Goal: Information Seeking & Learning: Find specific fact

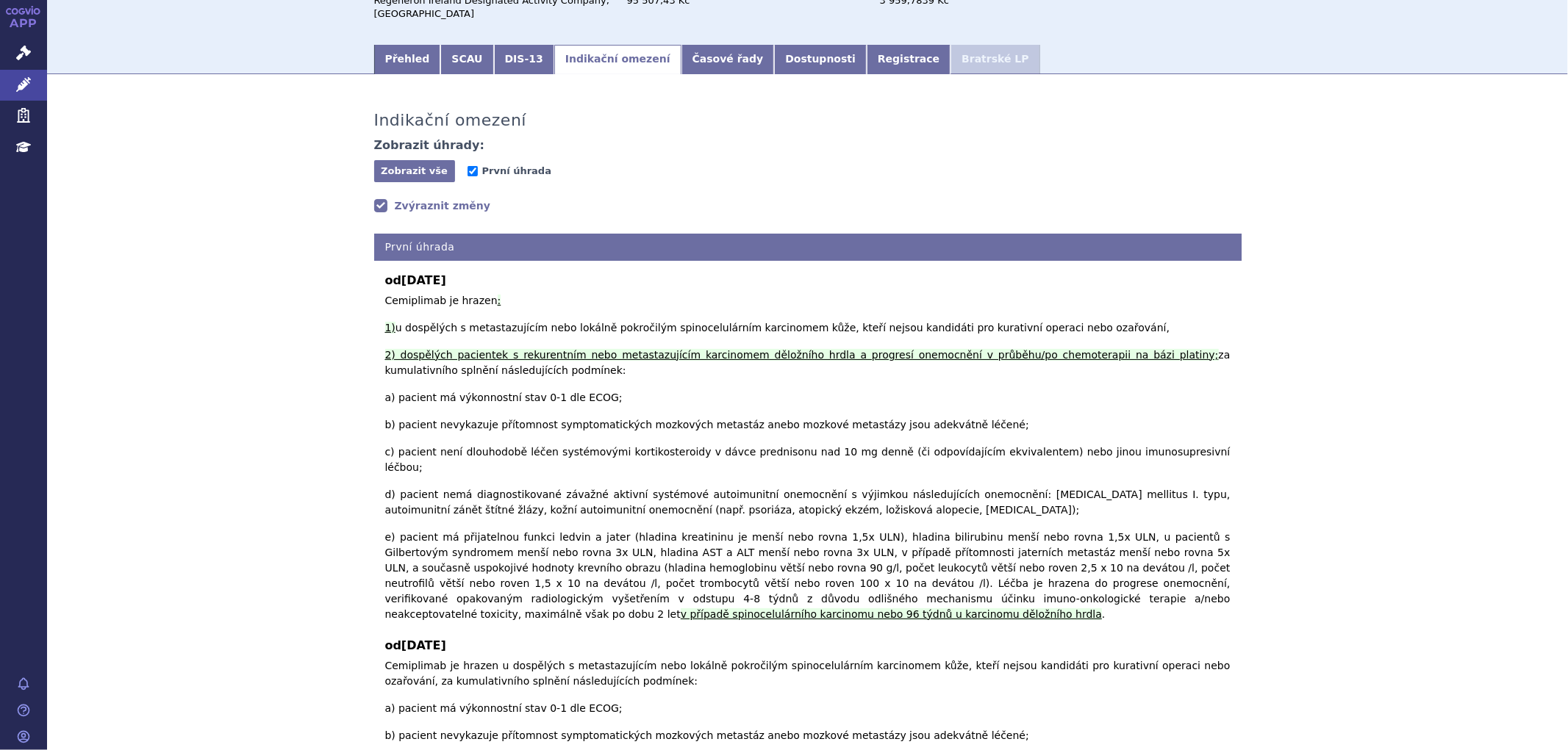
scroll to position [137, 0]
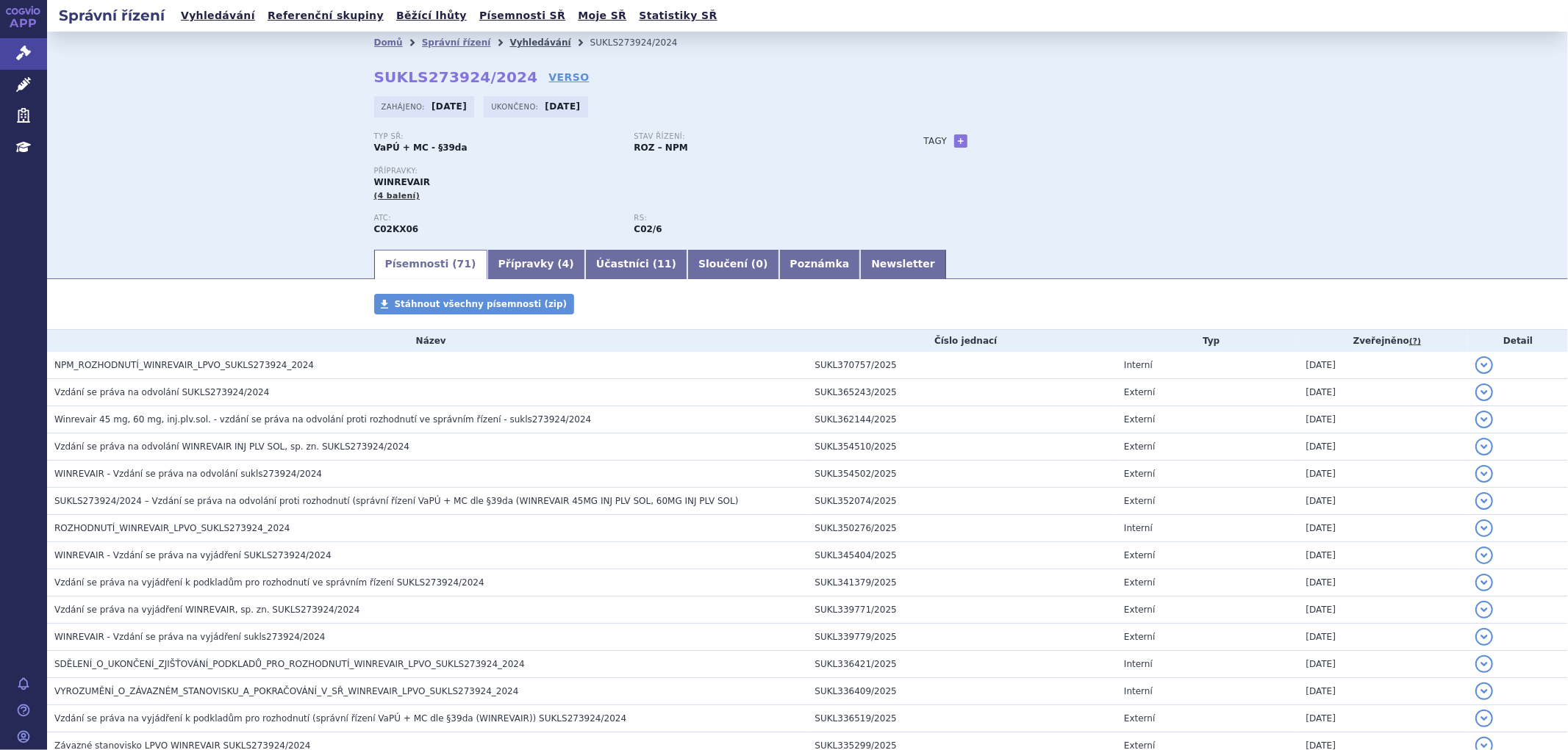
click at [523, 38] on link "Vyhledávání" at bounding box center [540, 42] width 61 height 11
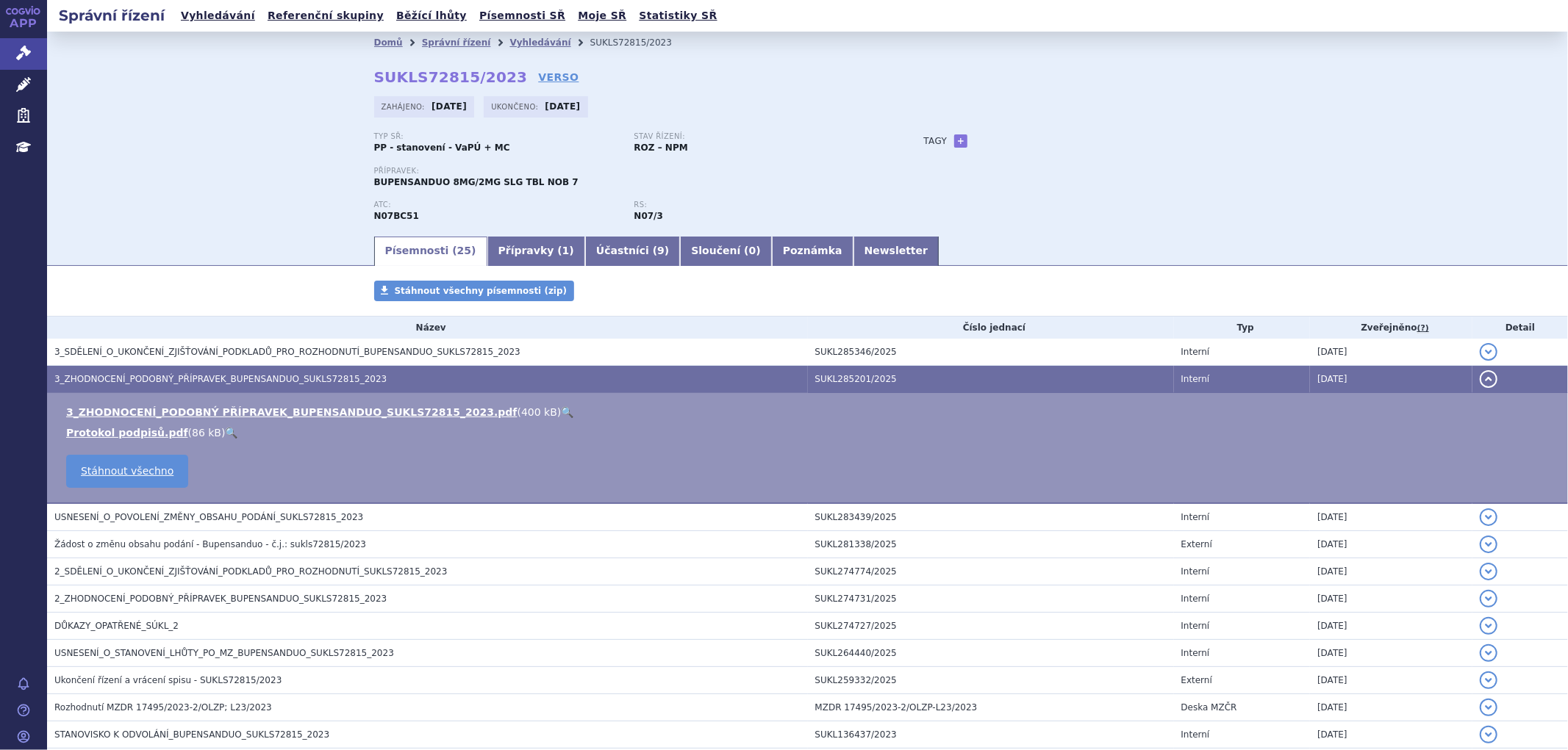
click at [216, 213] on div "Domů Správní řízení Vyhledávání SUKLS72815/2023 SUKLS72815/2023 VERSO Zahájeno:…" at bounding box center [807, 132] width 1521 height 203
click at [1481, 378] on button "detail" at bounding box center [1489, 379] width 18 height 18
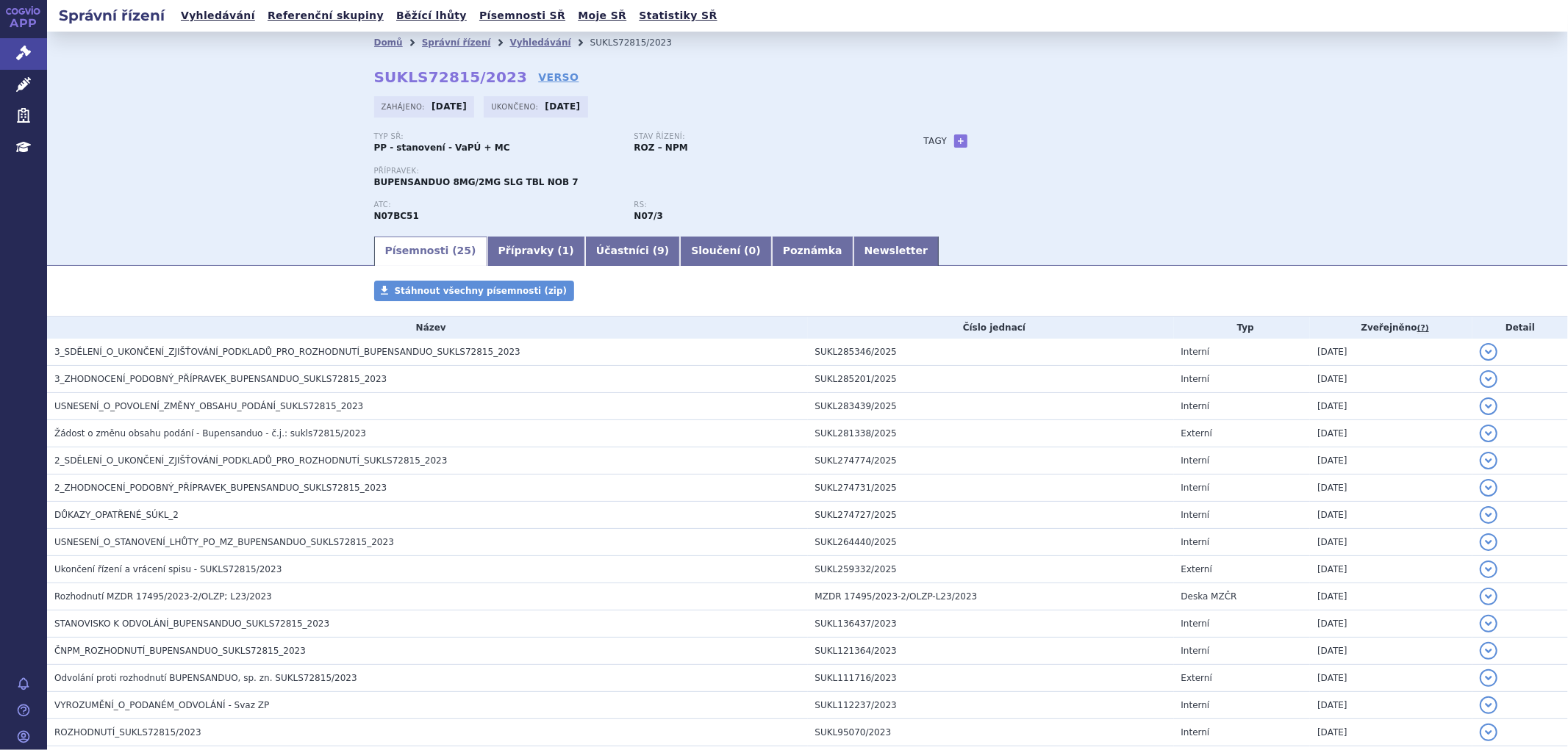
click at [189, 216] on div "Domů Správní řízení Vyhledávání SUKLS72815/2023 SUKLS72815/2023 VERSO Zahájeno:…" at bounding box center [807, 132] width 1521 height 203
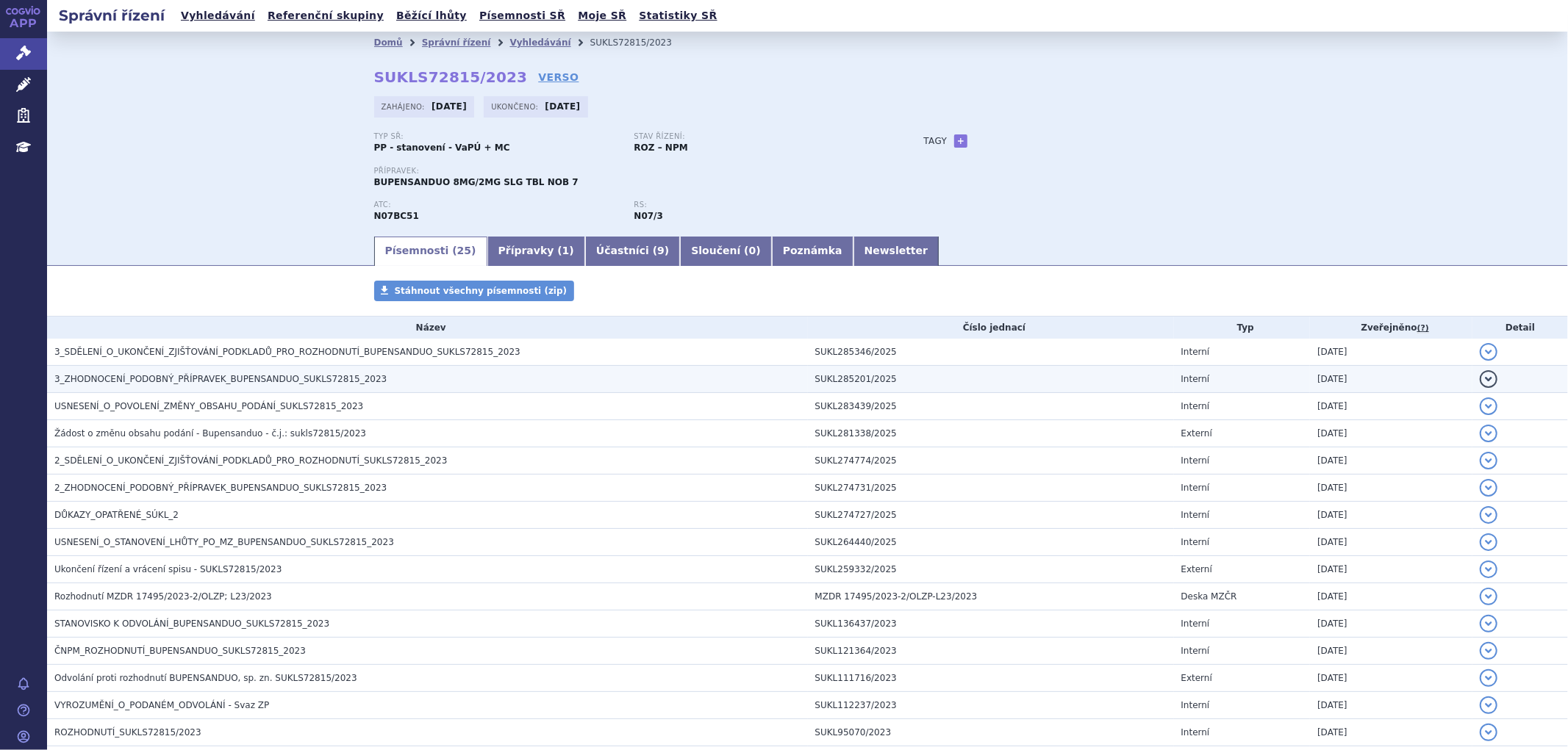
click at [235, 382] on span "3_ZHODNOCENÍ_PODOBNÝ_PŘÍPRAVEK_BUPENSANDUO_SUKLS72815_2023" at bounding box center [220, 379] width 332 height 11
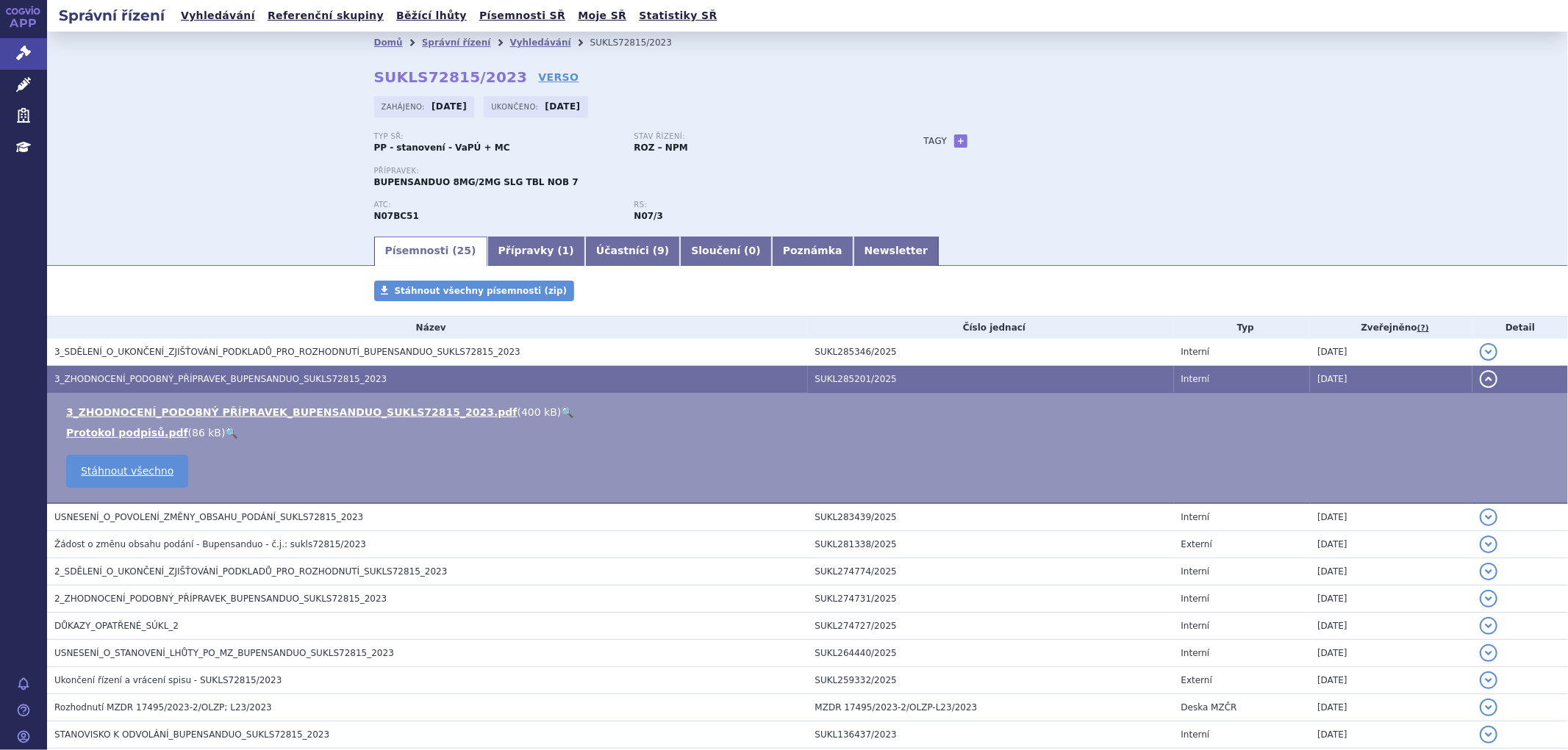
click at [262, 405] on td "3_ZHODNOCENÍ_PODOBNÝ PŘÍPRAVEK_BUPENSANDUO_SUKLS72815_2023.pdf ( 400 kB ) 🔍 Pro…" at bounding box center [807, 448] width 1521 height 111
click at [266, 414] on link "3_ZHODNOCENÍ_PODOBNÝ PŘÍPRAVEK_BUPENSANDUO_SUKLS72815_2023.pdf" at bounding box center [292, 412] width 451 height 12
click at [430, 171] on p "Přípravek:" at bounding box center [634, 170] width 520 height 9
drag, startPoint x: 362, startPoint y: 184, endPoint x: 434, endPoint y: 186, distance: 72.0
click at [434, 186] on div "Domů Správní řízení Vyhledávání SUKLS72815/2023 SUKLS72815/2023 VERSO Zahájeno:…" at bounding box center [808, 144] width 927 height 181
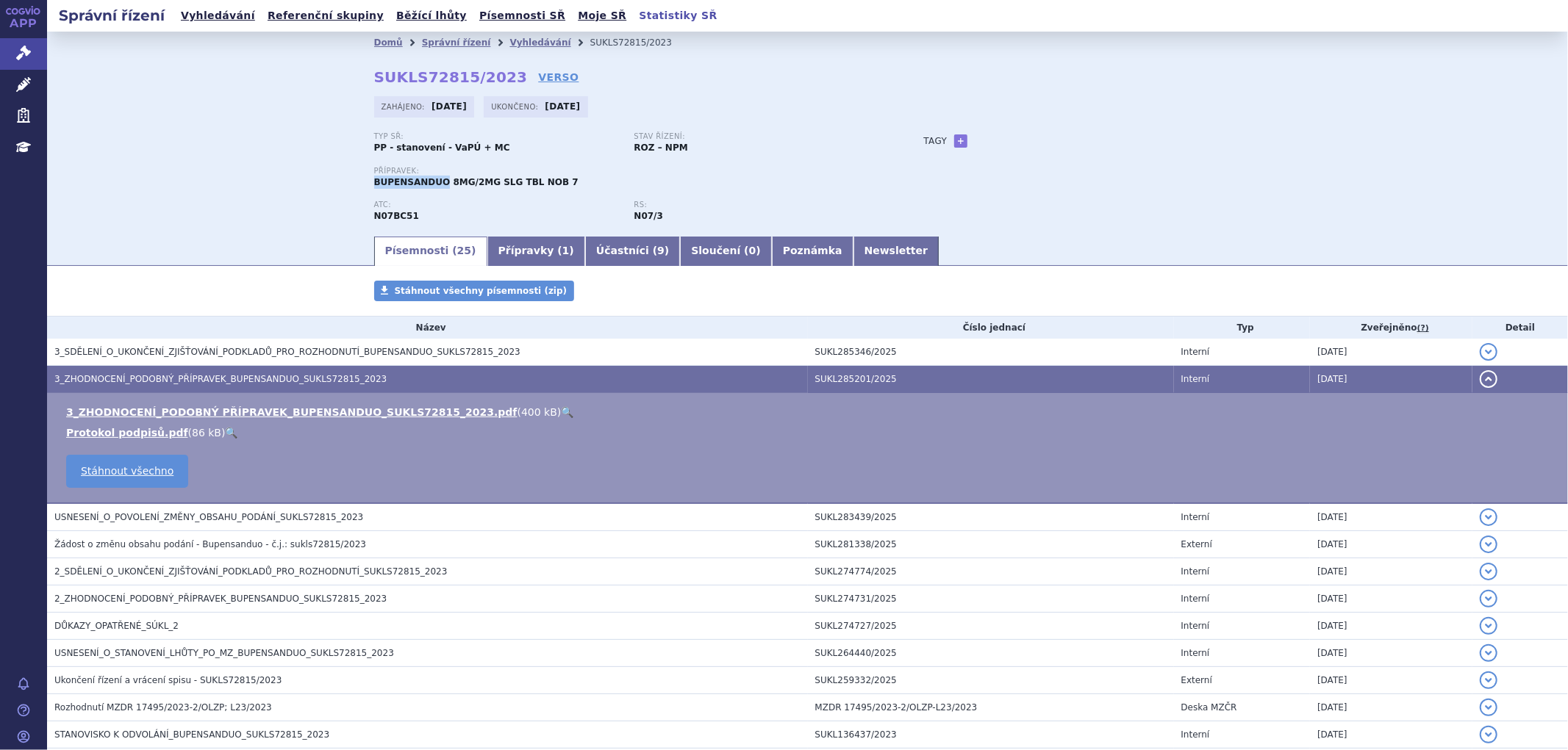
copy span "BUPENSANDUO"
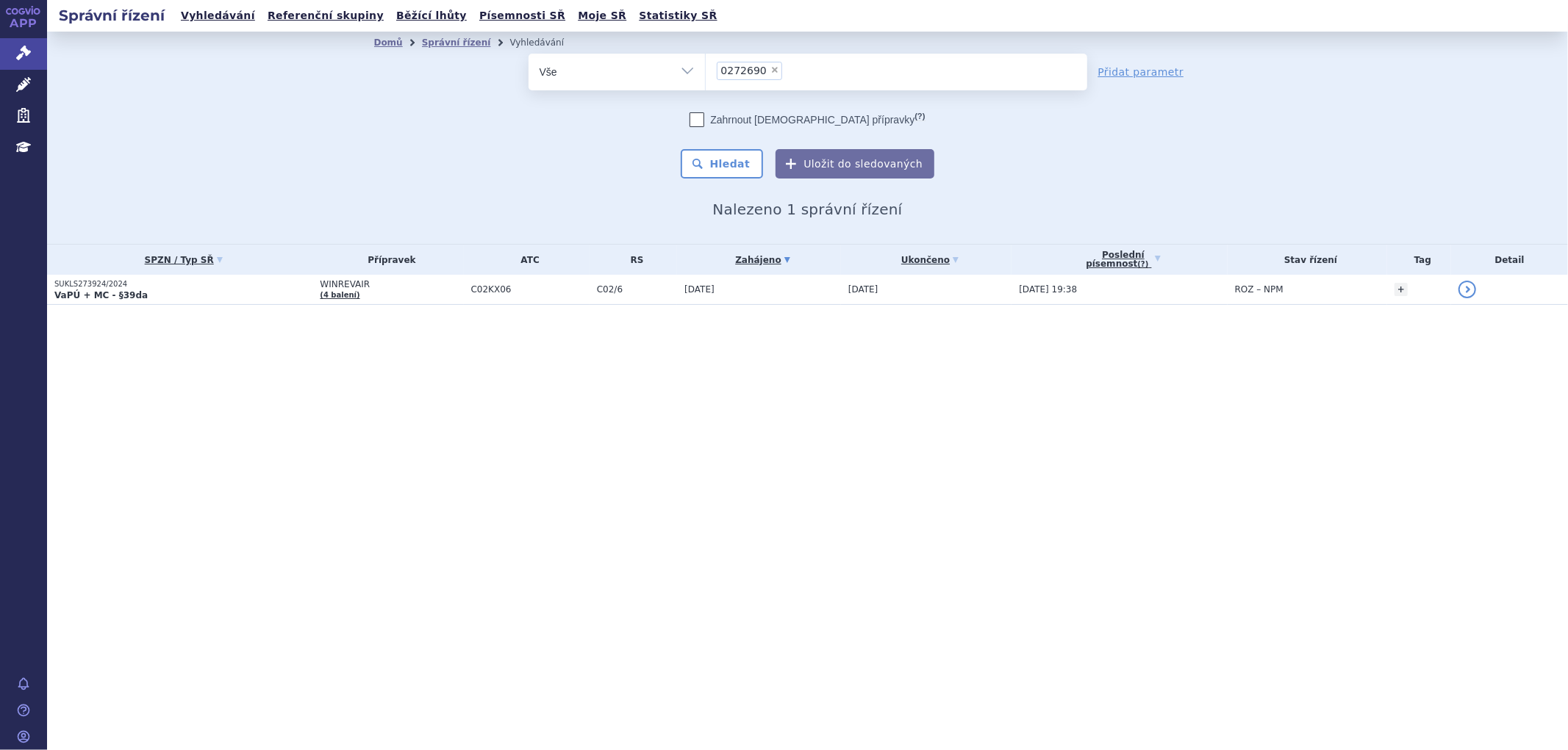
click at [771, 67] on span "×" at bounding box center [775, 70] width 9 height 9
click at [706, 67] on select "0272690" at bounding box center [705, 71] width 1 height 37
paste input "BUPENSANDUO"
type input "BUPENSANDUO"
click at [768, 70] on span "BUPENSANDUO" at bounding box center [761, 70] width 80 height 11
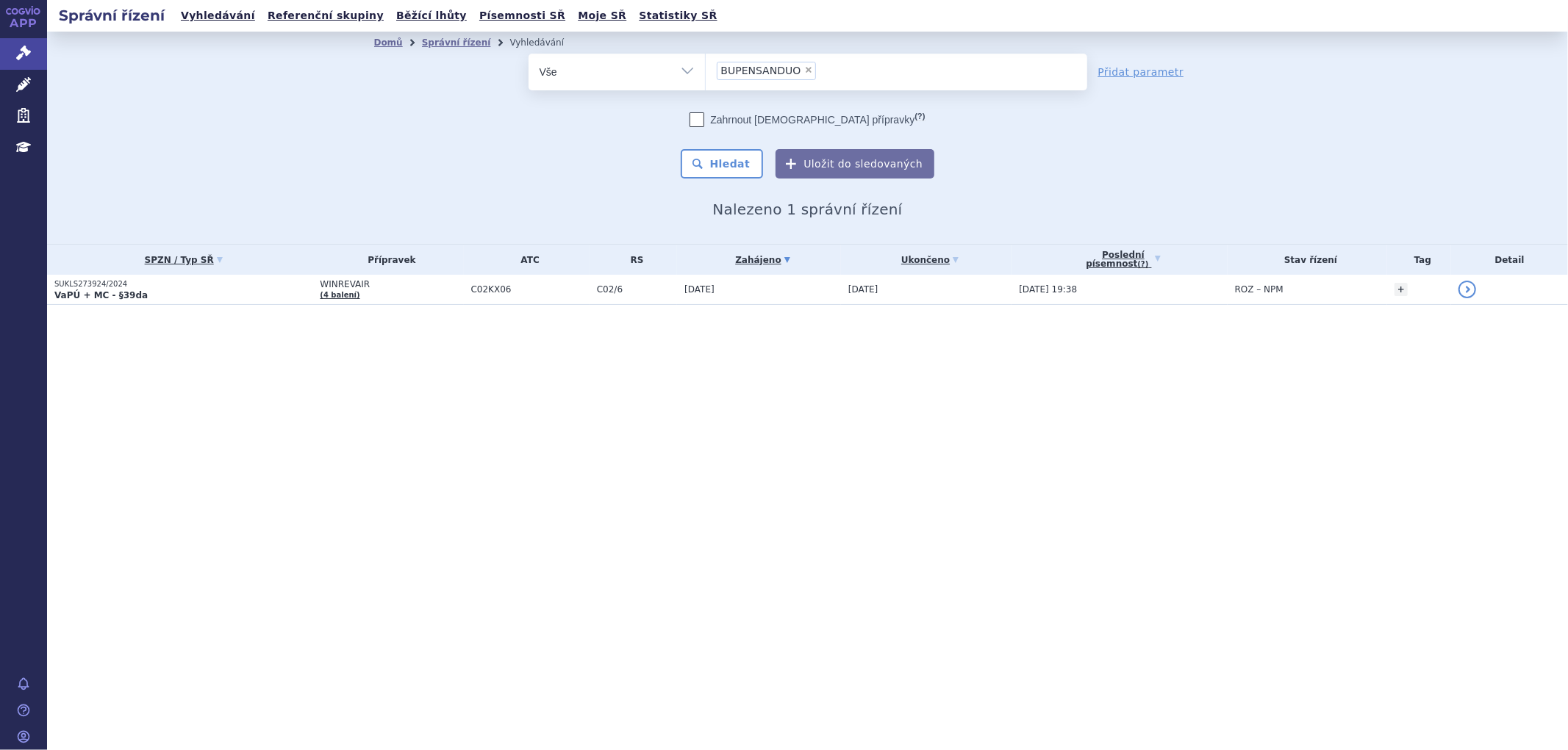
click at [706, 70] on select "0272690 BUPENSANDUO" at bounding box center [705, 71] width 1 height 37
click at [1145, 152] on div "odstranit Vše Spisová značka Typ SŘ" at bounding box center [808, 117] width 868 height 125
click at [771, 71] on span "×" at bounding box center [775, 70] width 9 height 9
click at [706, 71] on select "0272690 BUPENSANDUO" at bounding box center [705, 71] width 1 height 37
select select "BUPENSANDUO"
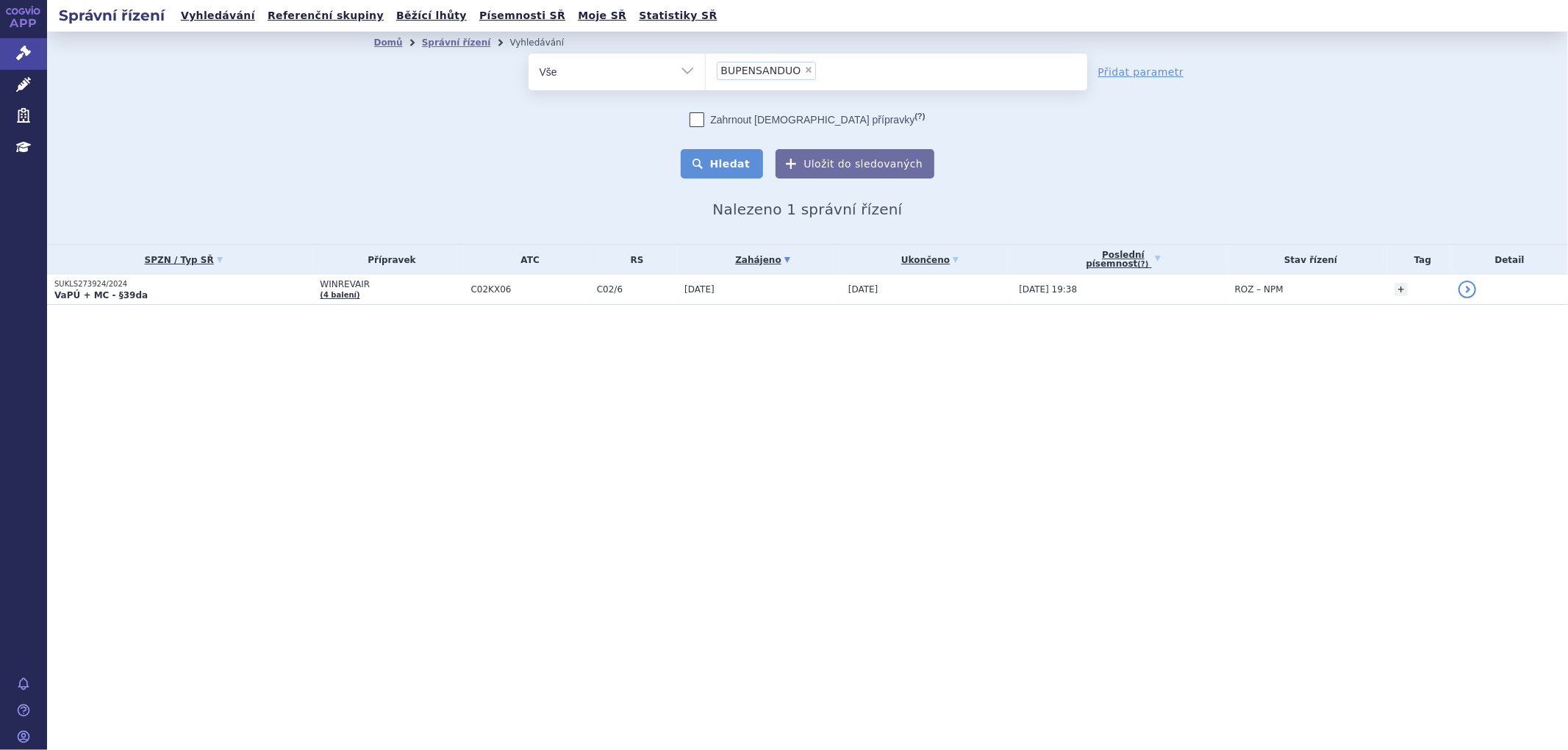
click at [730, 166] on button "Hledat" at bounding box center [722, 164] width 83 height 29
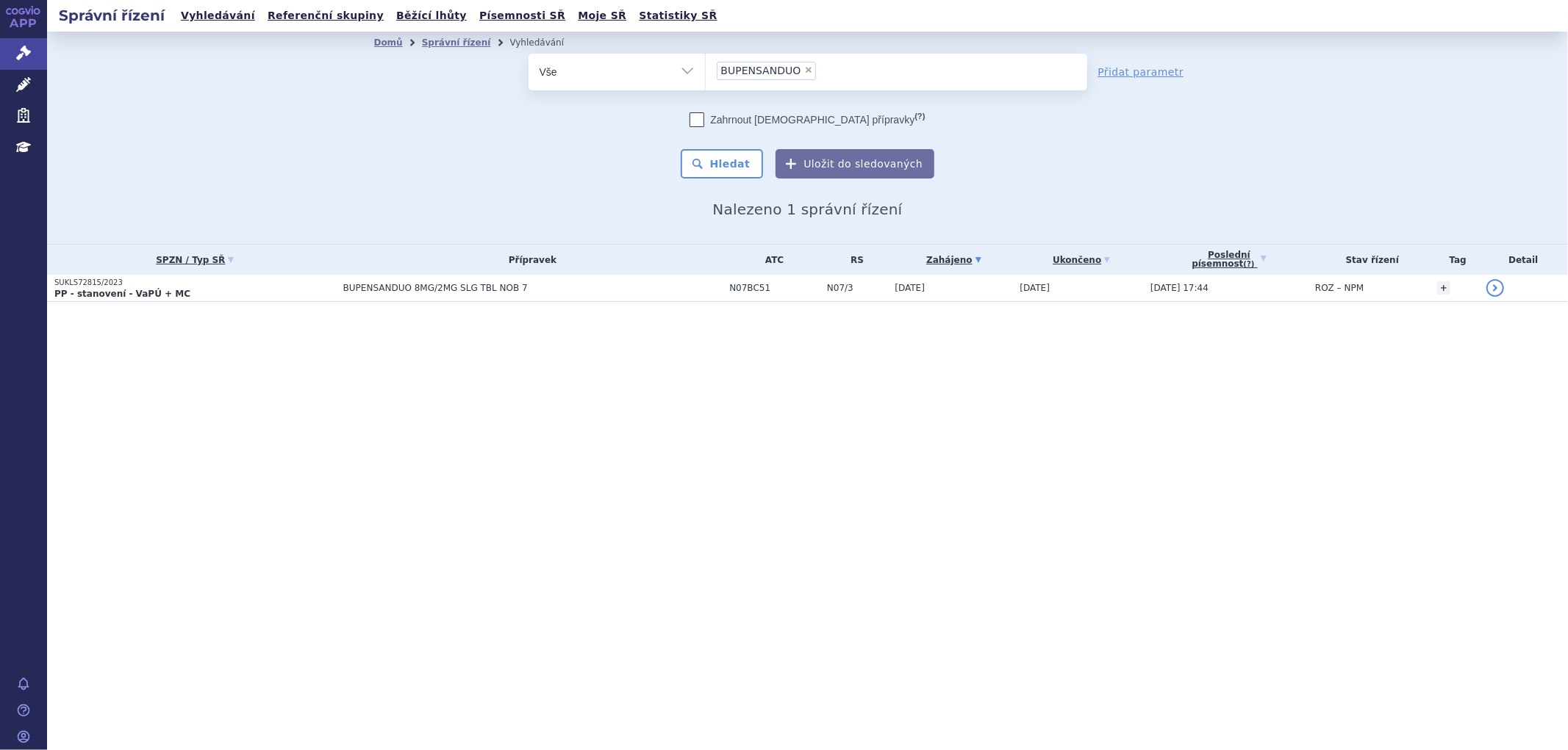
click at [804, 67] on span "×" at bounding box center [808, 70] width 9 height 9
click at [706, 67] on select "BUPENSANDUO" at bounding box center [705, 71] width 1 height 37
select select
click at [750, 70] on ul at bounding box center [897, 70] width 382 height 31
click at [706, 70] on select "BUPENSANDUO" at bounding box center [705, 71] width 1 height 37
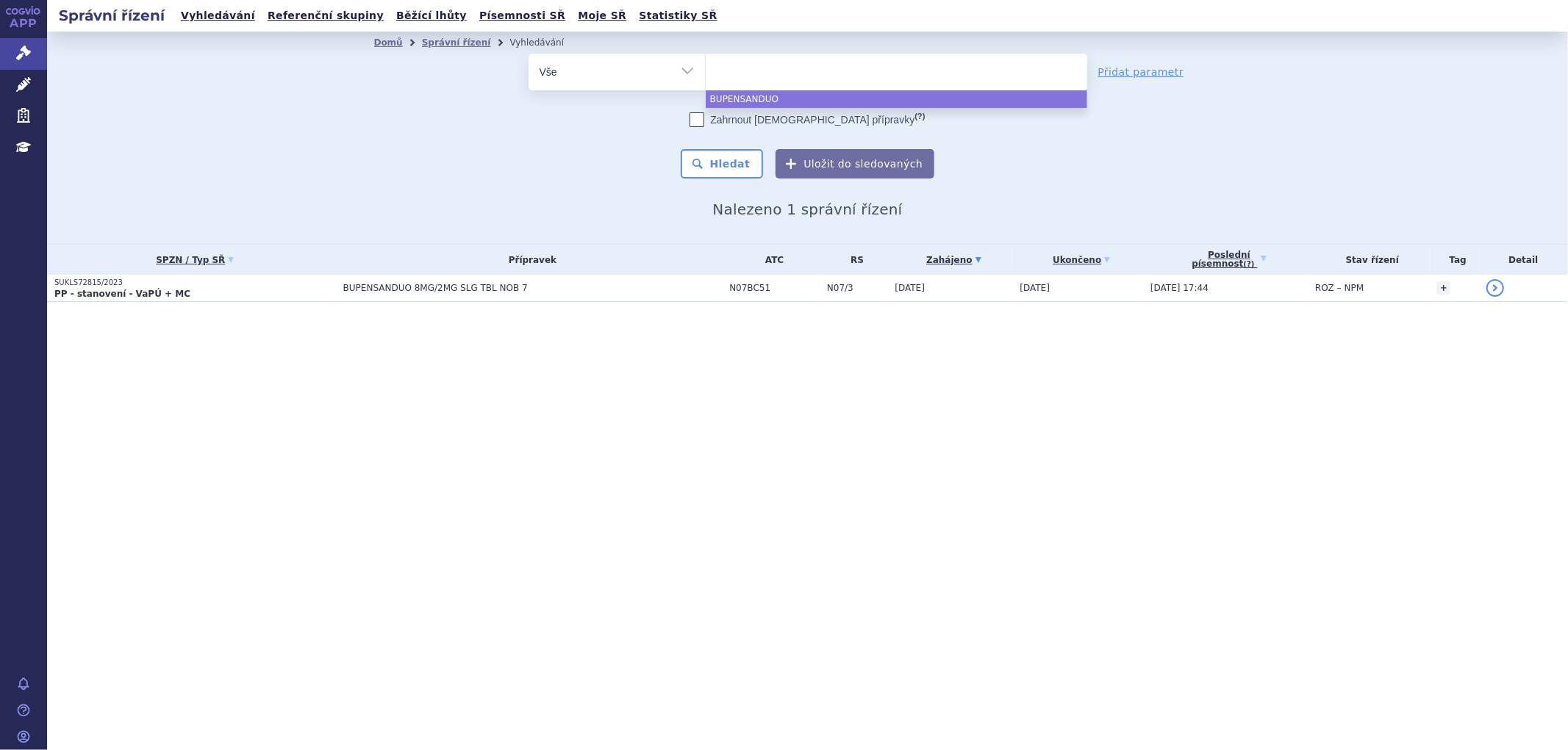
paste input "0268477"
type input "0268477"
select select "0268477"
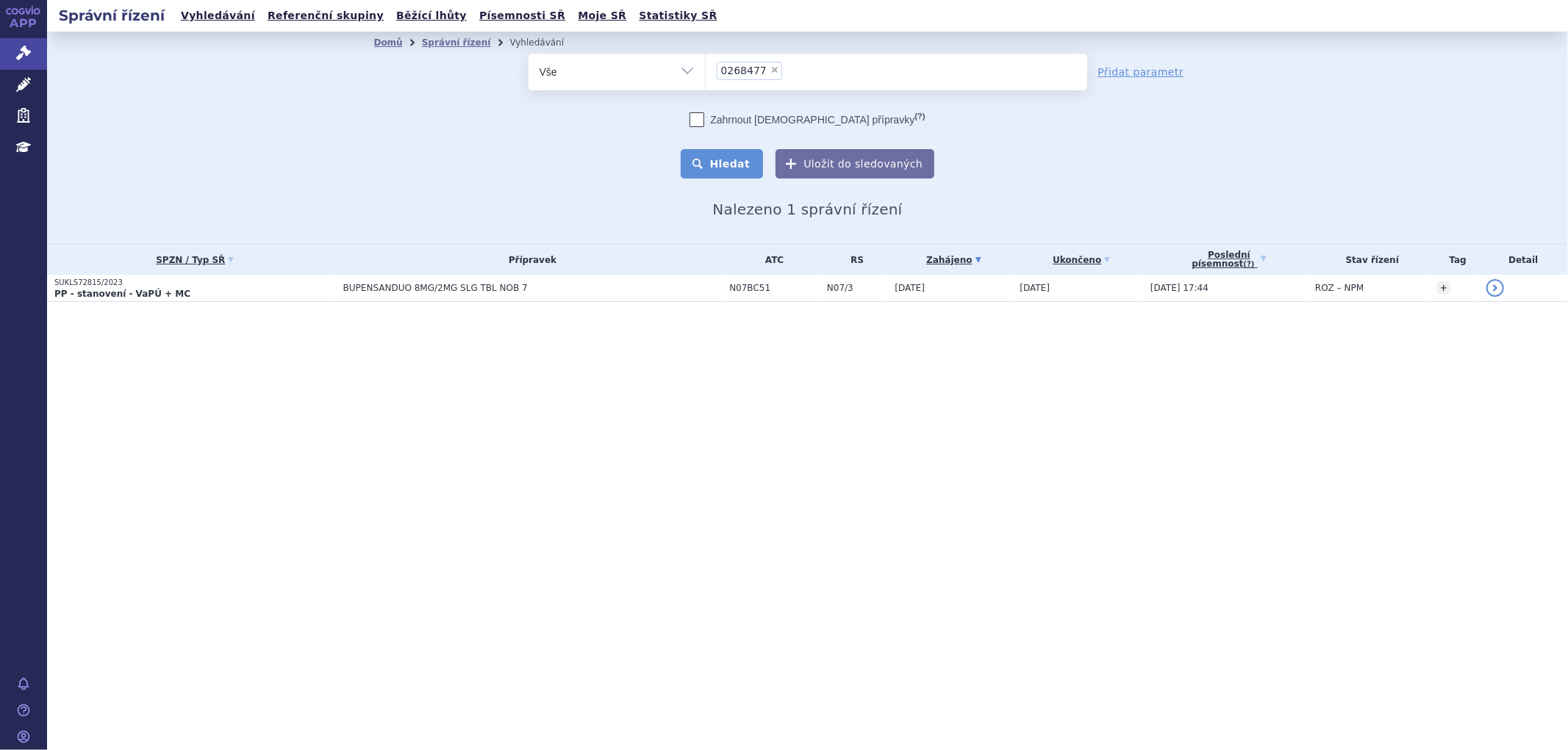
click at [729, 157] on button "Hledat" at bounding box center [722, 164] width 83 height 29
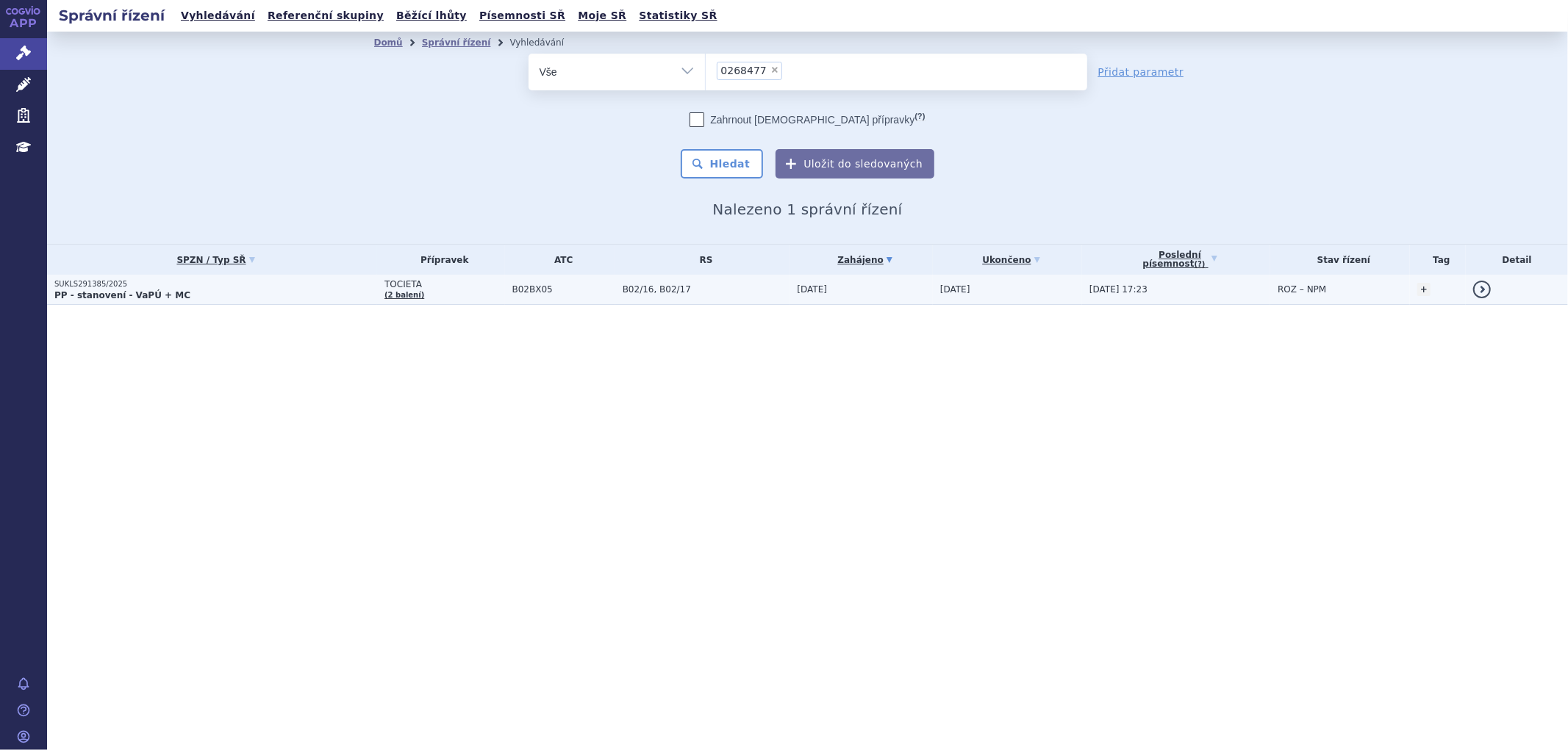
click at [416, 287] on span "TOCIETA" at bounding box center [445, 284] width 120 height 11
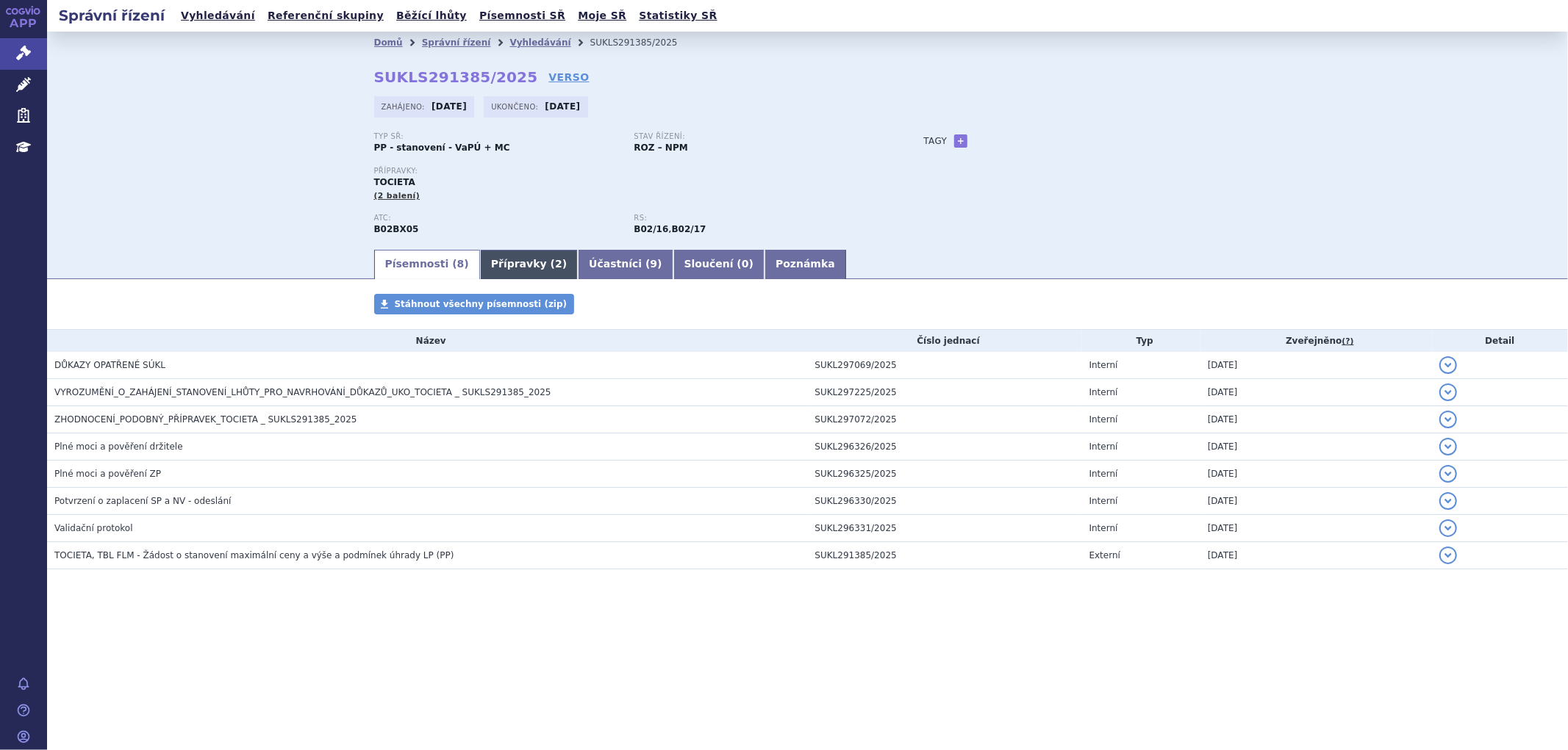
click at [480, 269] on link "Přípravky ( 2 )" at bounding box center [529, 264] width 98 height 29
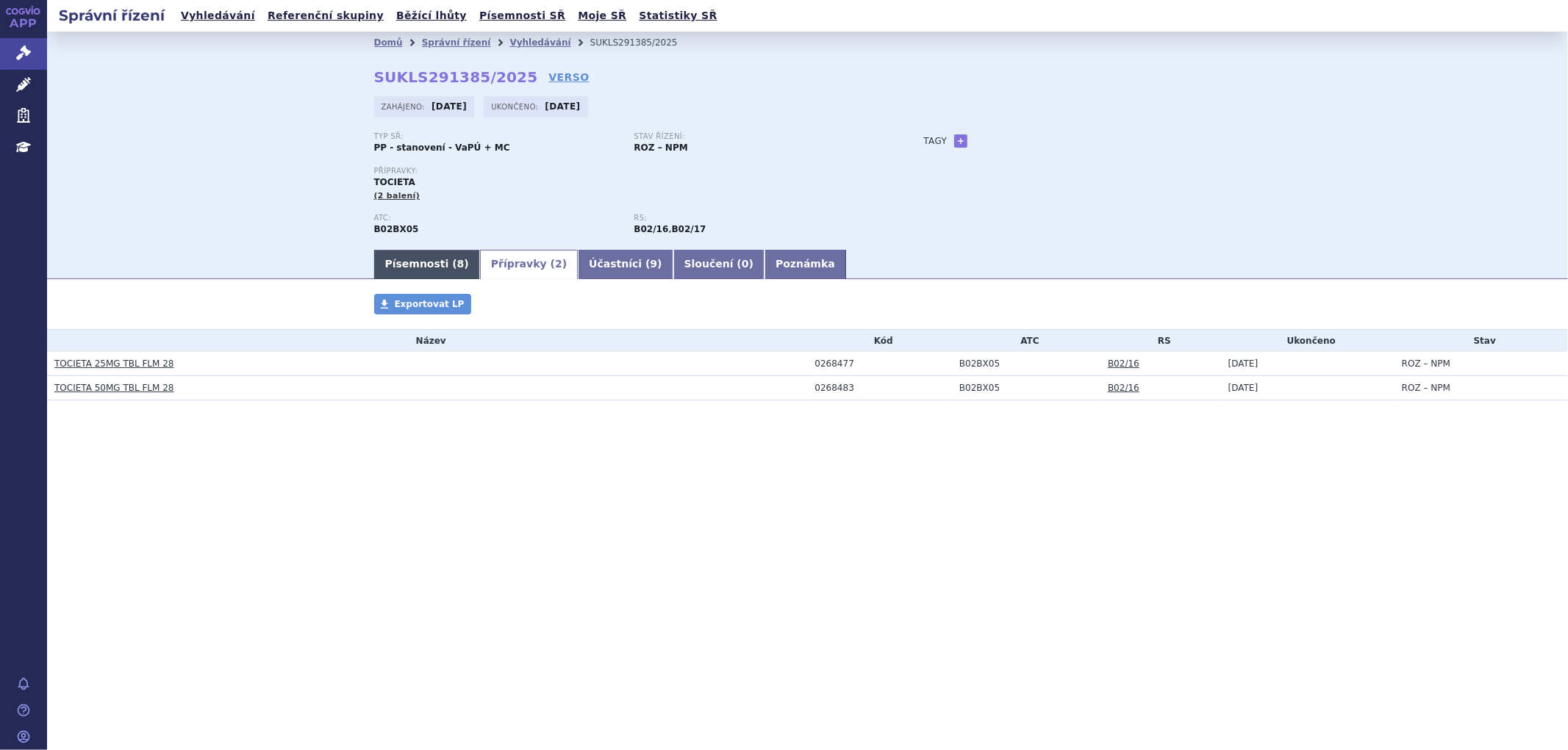
click at [430, 267] on link "Písemnosti ( 8 )" at bounding box center [427, 264] width 106 height 29
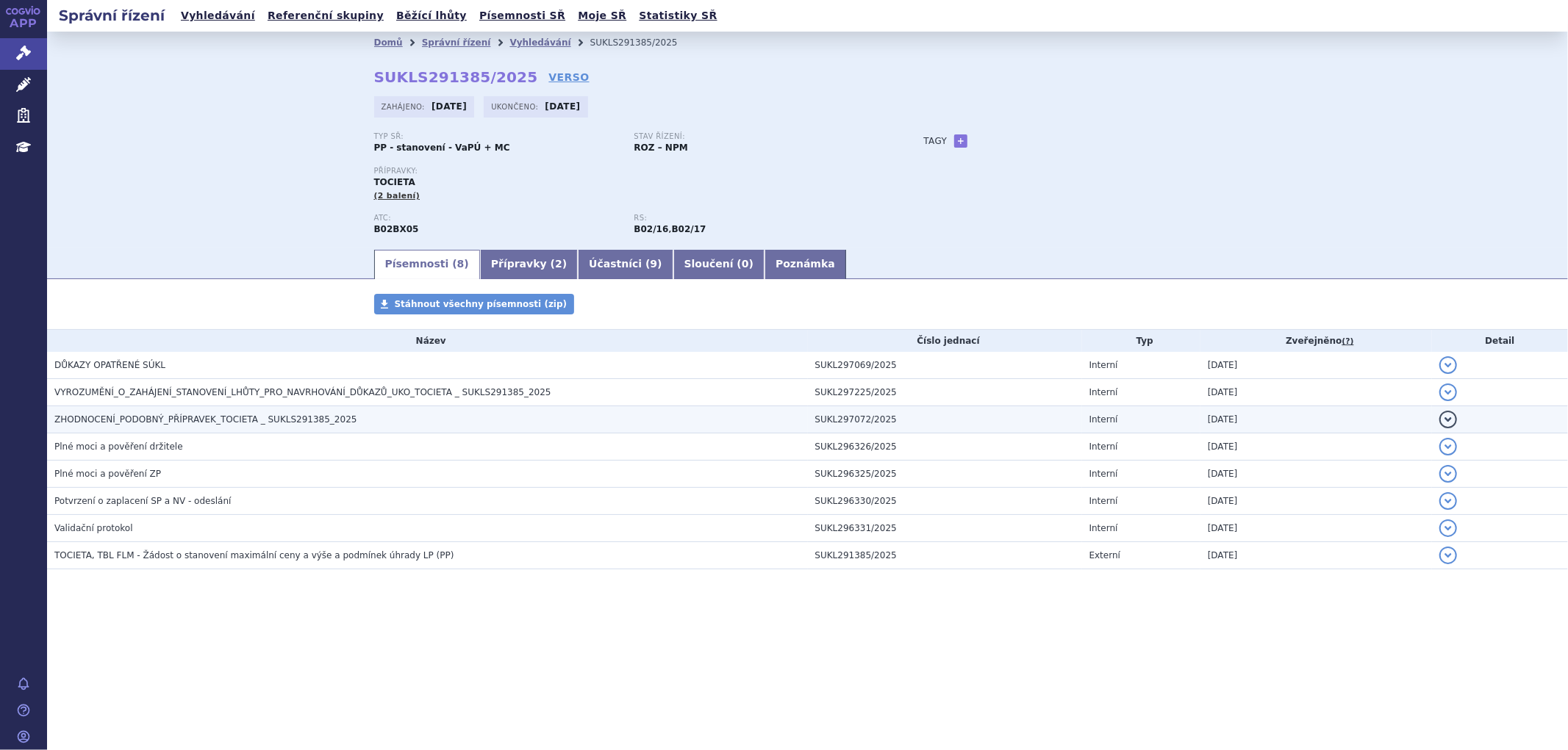
click at [169, 423] on span "ZHODNOCENÍ_PODOBNÝ_PŘÍPRAVEK_TOCIETA _ SUKLS291385_2025" at bounding box center [206, 419] width 303 height 11
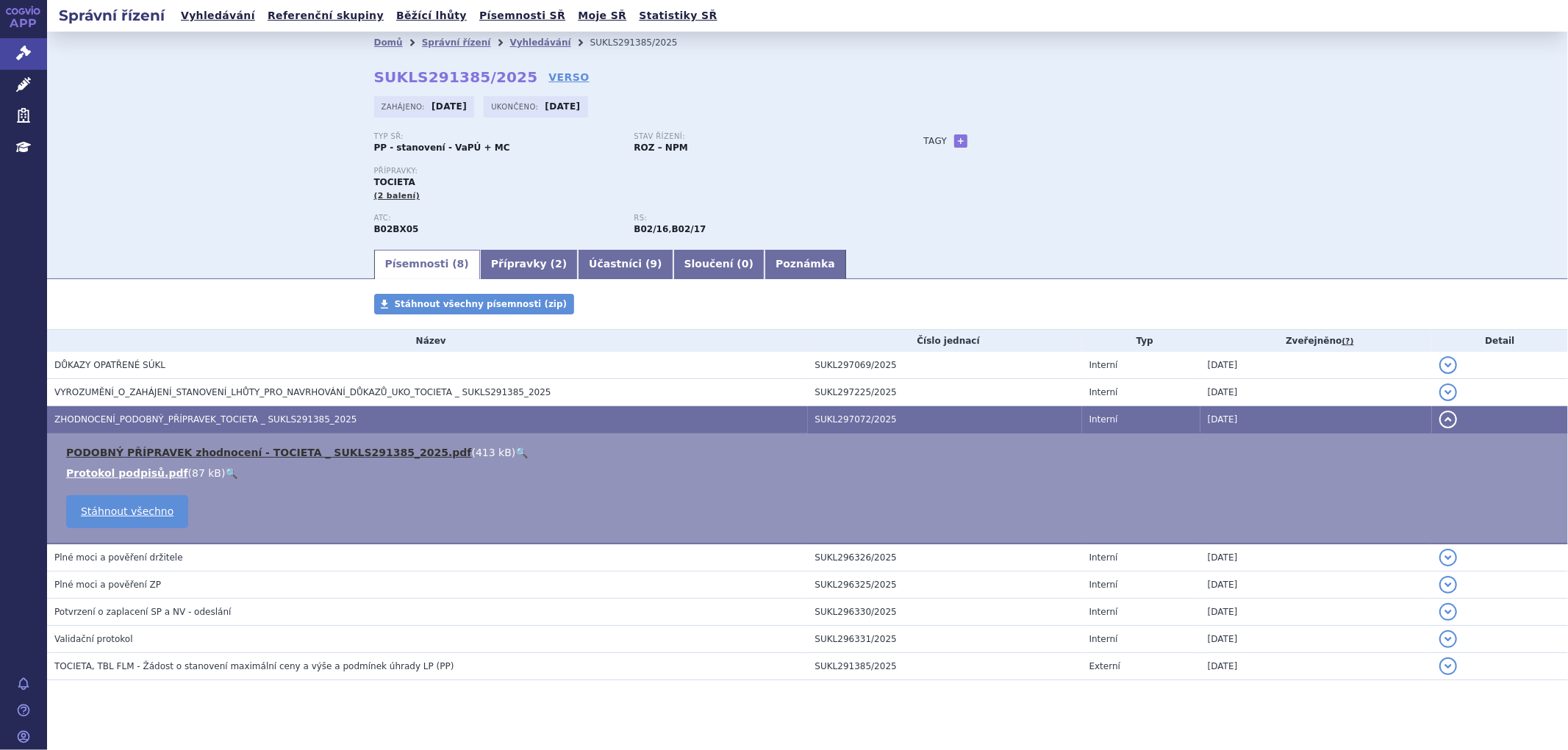
click at [164, 458] on link "PODOBNÝ PŘÍPRAVEK zhodnocení - TOCIETA _ SUKLS291385_2025.pdf" at bounding box center [269, 452] width 405 height 12
